Goal: Task Accomplishment & Management: Use online tool/utility

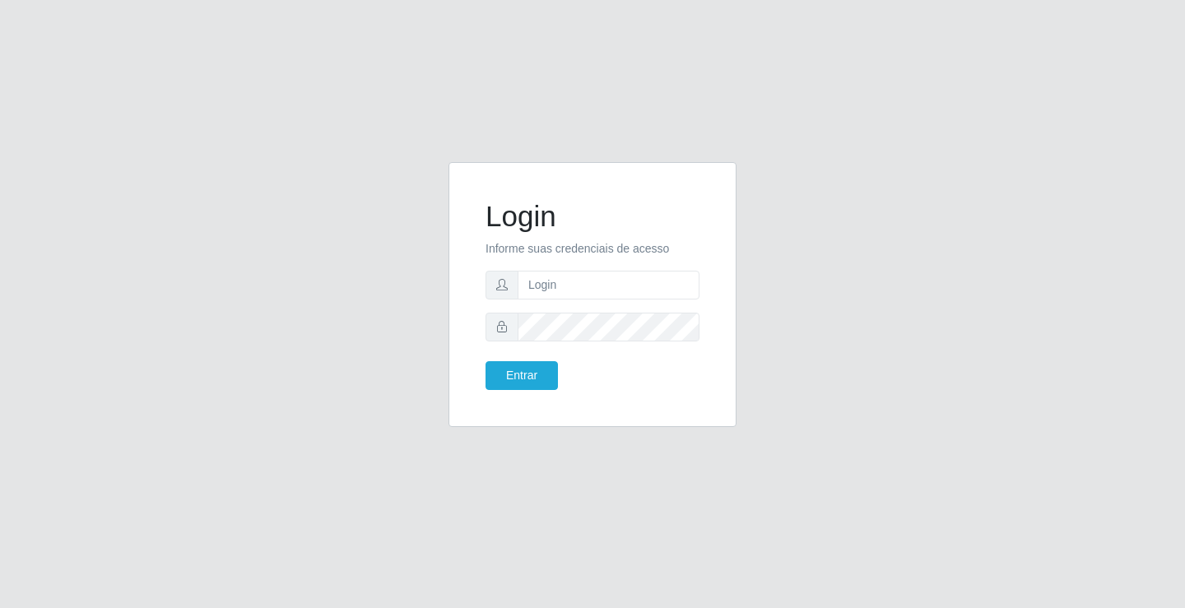
click at [583, 300] on form "Login Informe suas credenciais de acesso Entrar" at bounding box center [593, 294] width 214 height 191
click at [597, 273] on input "text" at bounding box center [609, 285] width 182 height 29
type input "[PERSON_NAME]"
click at [486, 361] on button "Entrar" at bounding box center [522, 375] width 72 height 29
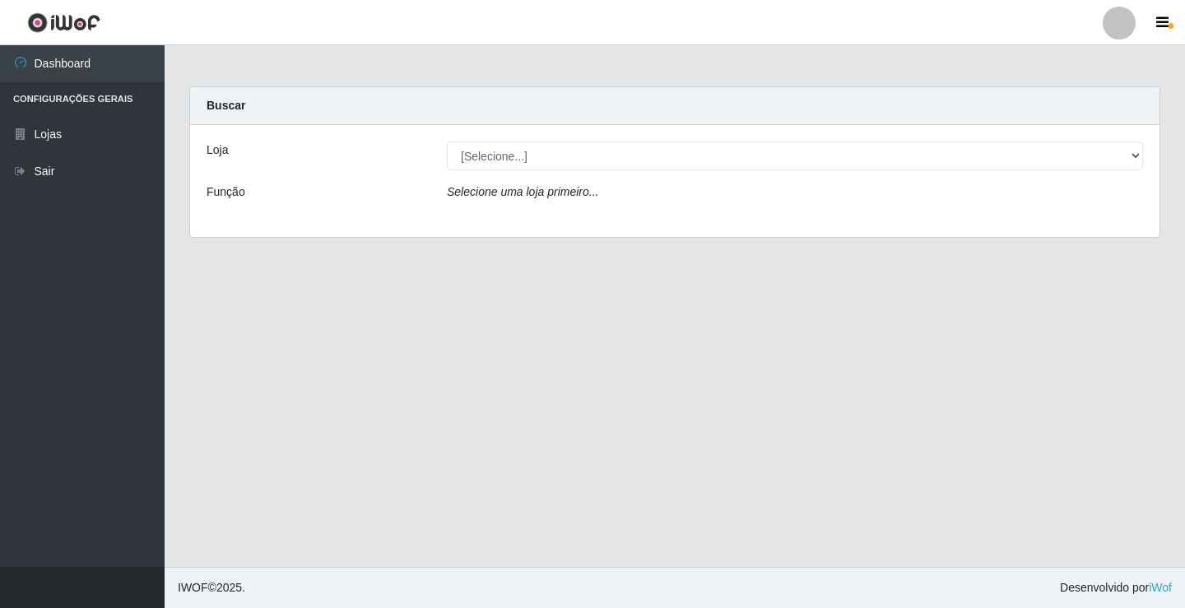
click at [539, 158] on select "[Selecione...] Ideal - Conceição" at bounding box center [795, 156] width 696 height 29
select select "231"
click at [447, 142] on select "[Selecione...] Ideal - Conceição" at bounding box center [795, 156] width 696 height 29
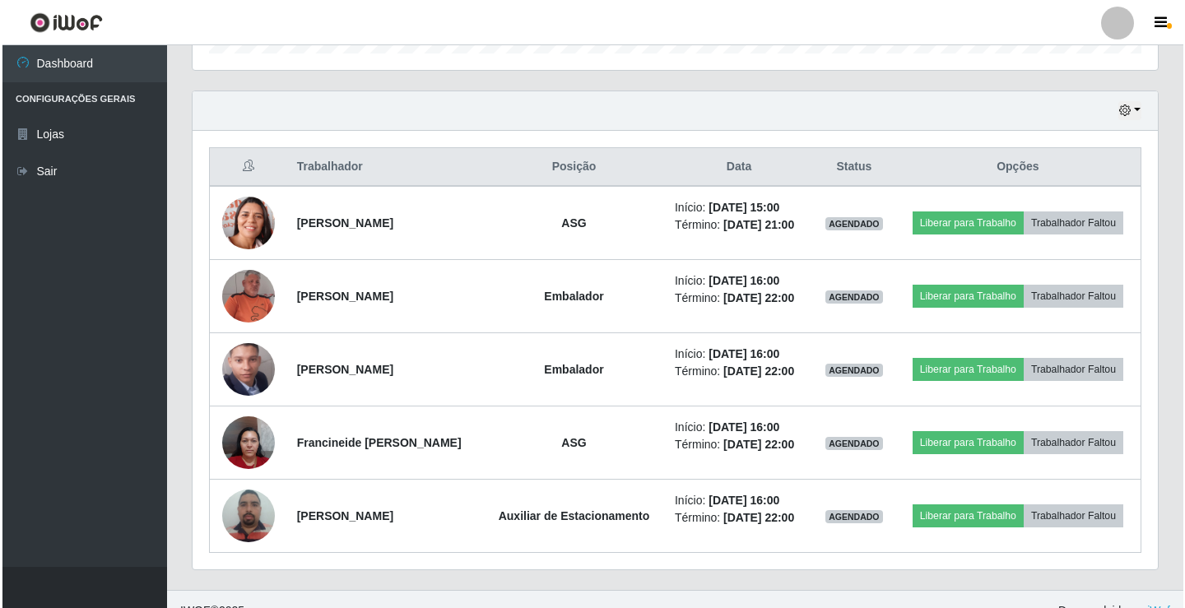
scroll to position [558, 0]
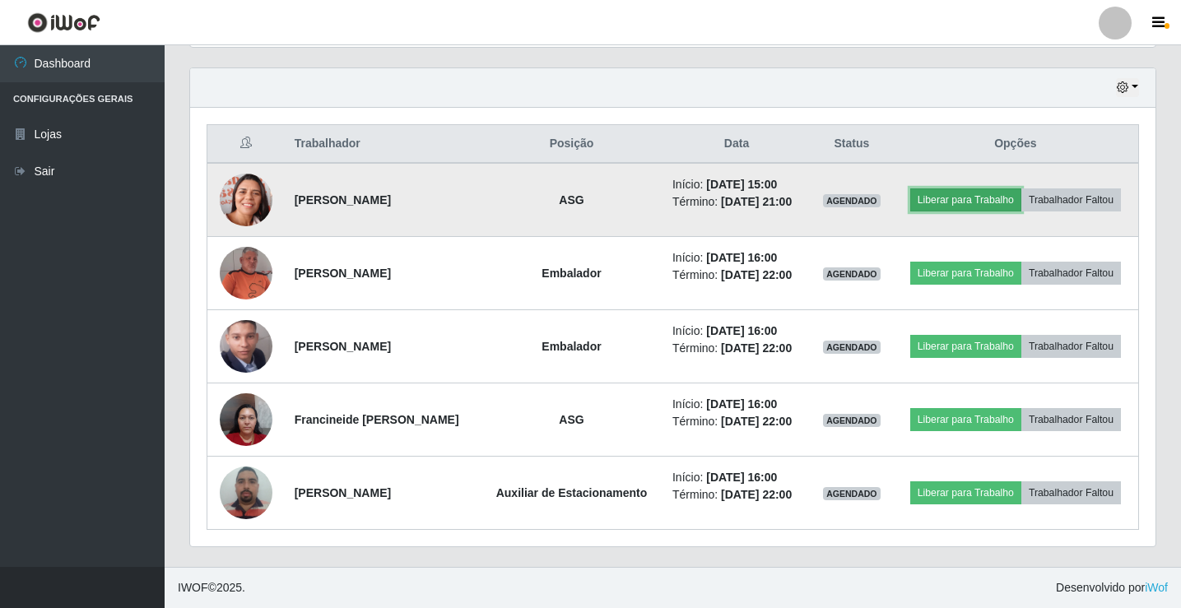
click at [973, 202] on button "Liberar para Trabalho" at bounding box center [965, 199] width 111 height 23
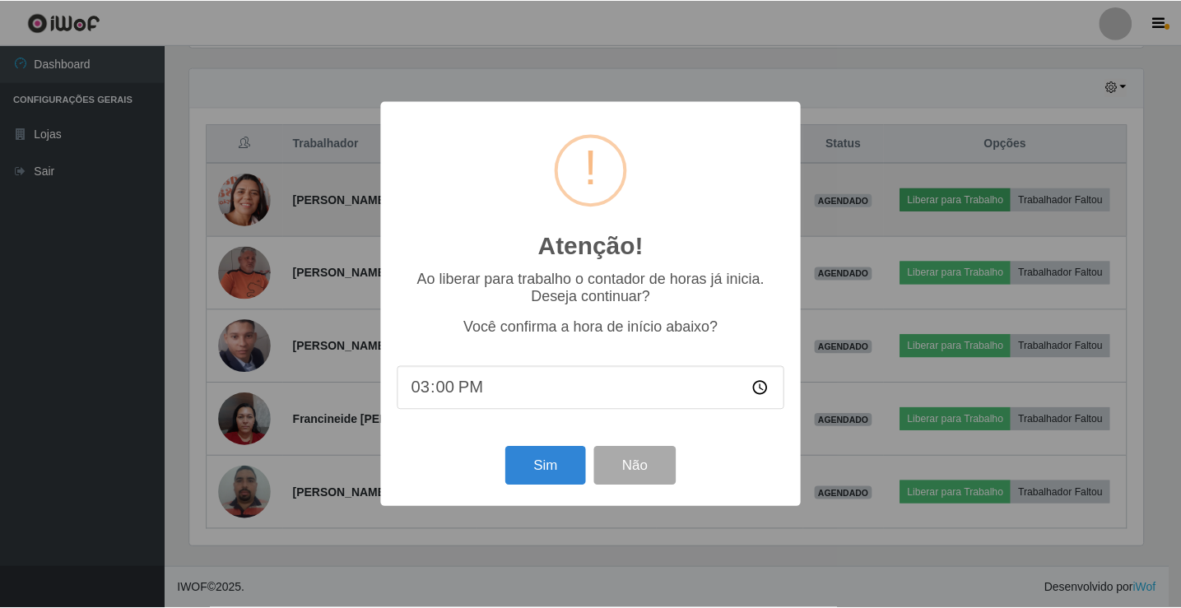
scroll to position [341, 957]
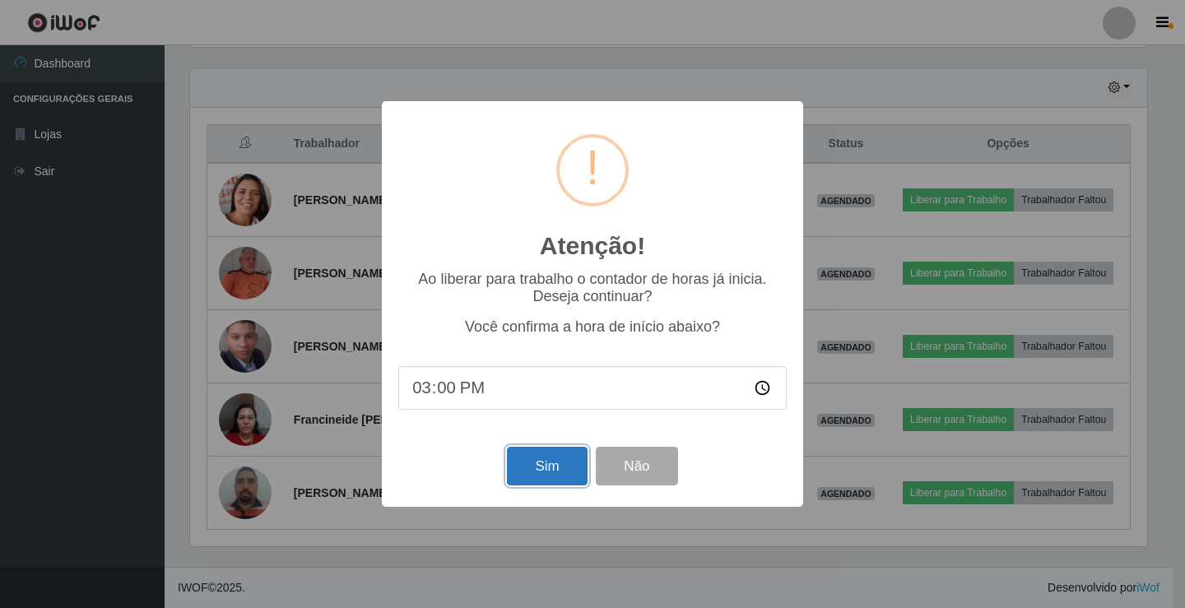
click at [563, 469] on button "Sim" at bounding box center [547, 466] width 80 height 39
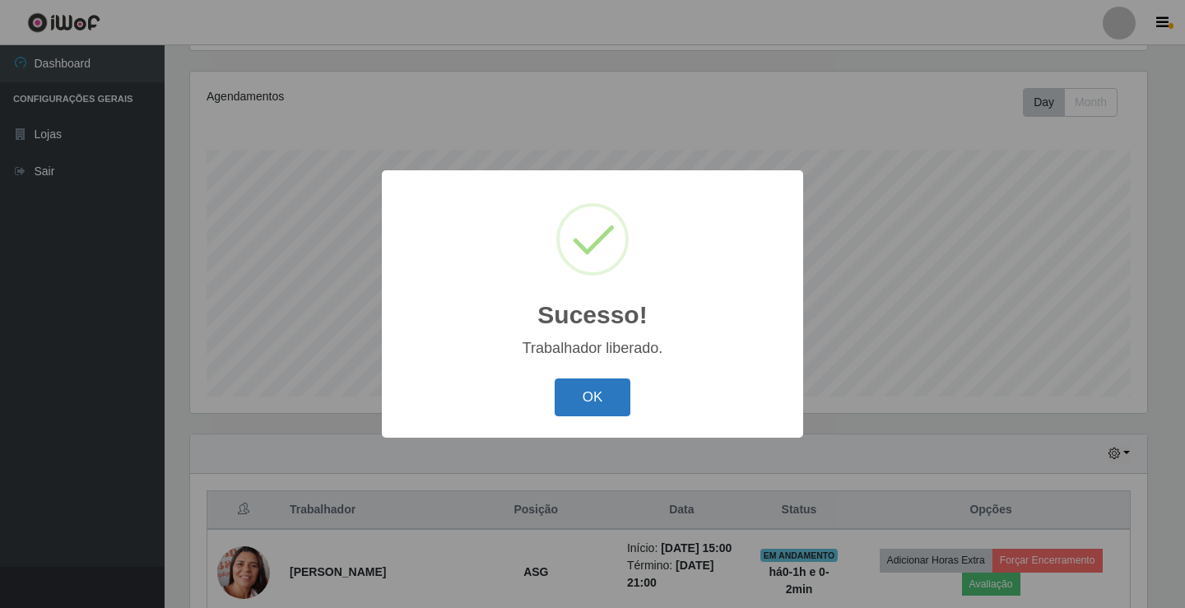
click at [603, 407] on button "OK" at bounding box center [593, 398] width 77 height 39
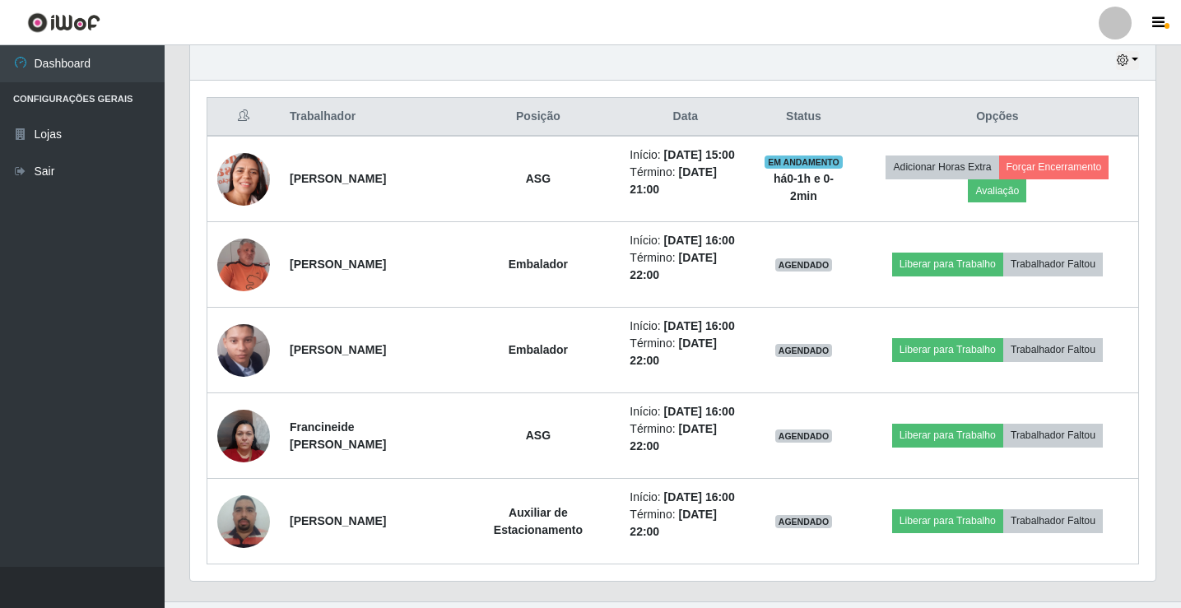
scroll to position [603, 0]
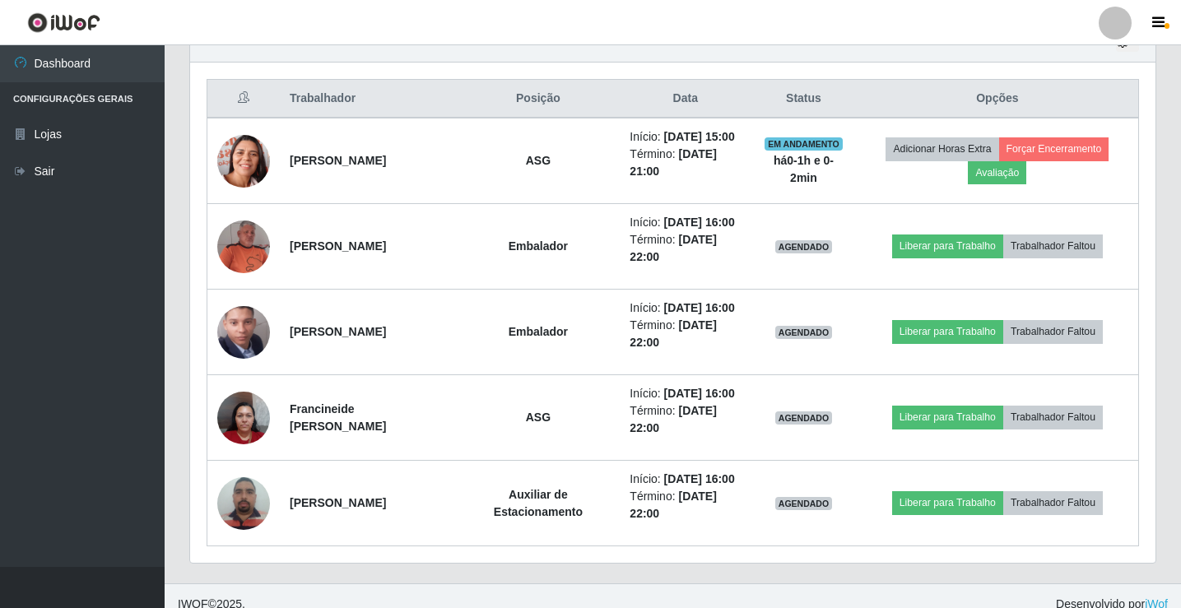
click at [1116, 28] on div at bounding box center [1115, 23] width 33 height 33
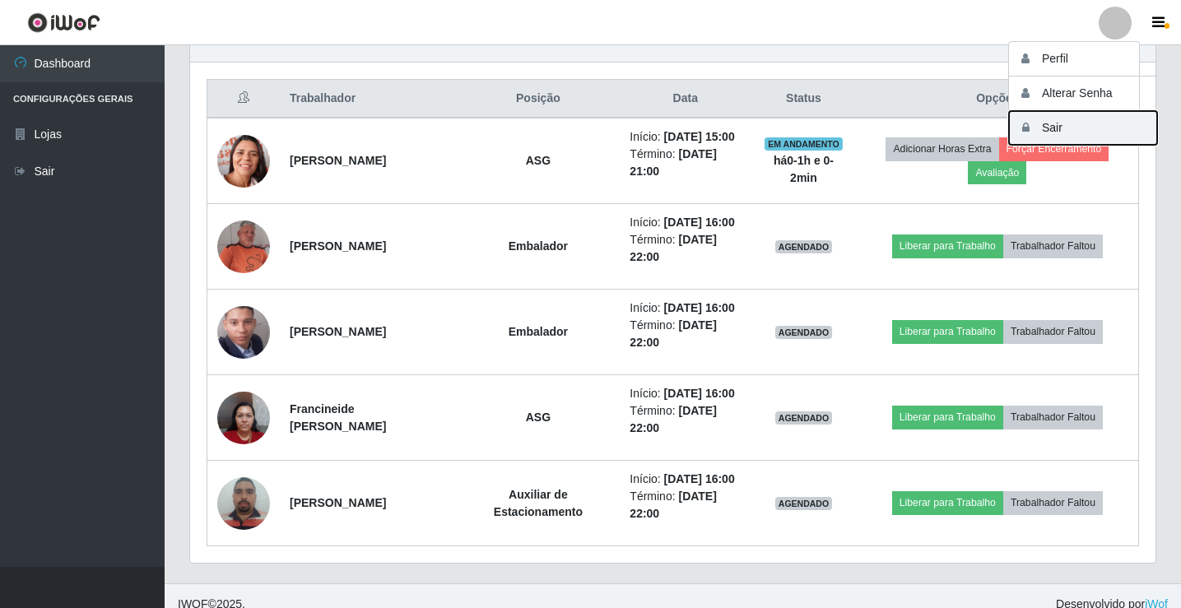
click at [1103, 135] on button "Sair" at bounding box center [1083, 128] width 148 height 34
